Goal: Check status

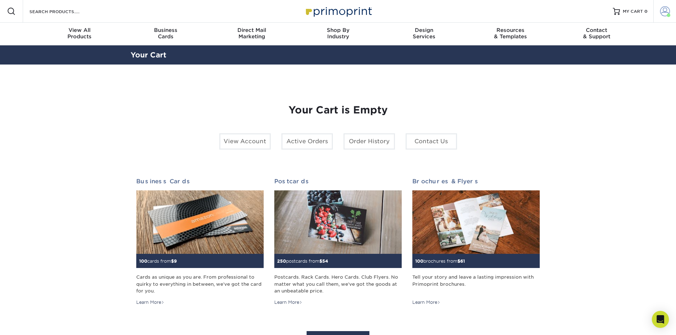
click at [664, 11] on span at bounding box center [665, 11] width 10 height 10
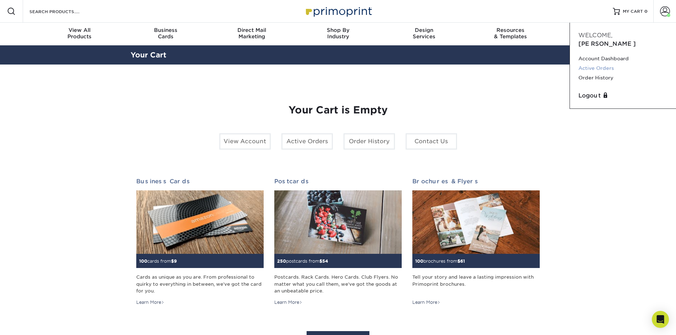
click at [607, 64] on link "Active Orders" at bounding box center [622, 69] width 89 height 10
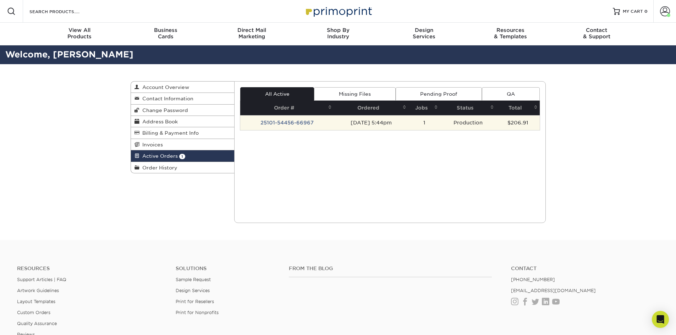
click at [366, 124] on td "10/01/2025 5:44pm" at bounding box center [371, 122] width 75 height 15
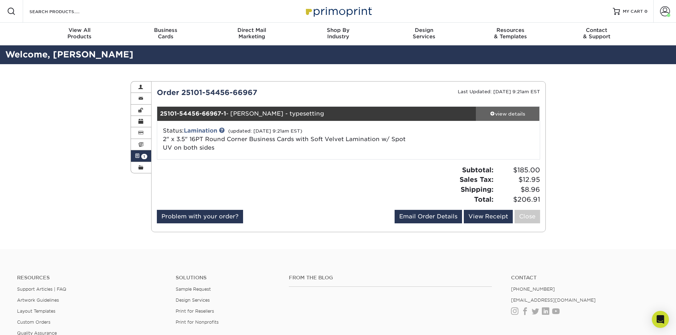
click at [492, 112] on span at bounding box center [492, 113] width 5 height 5
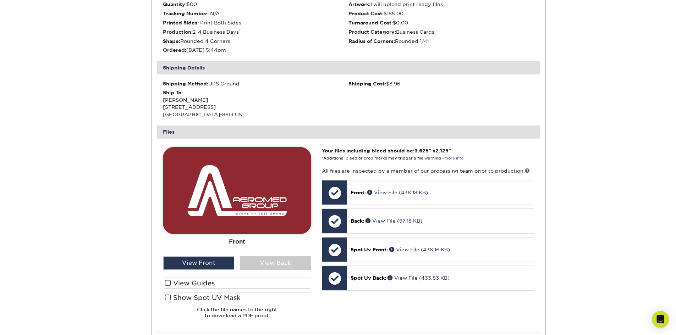
scroll to position [177, 0]
